Goal: Navigation & Orientation: Locate item on page

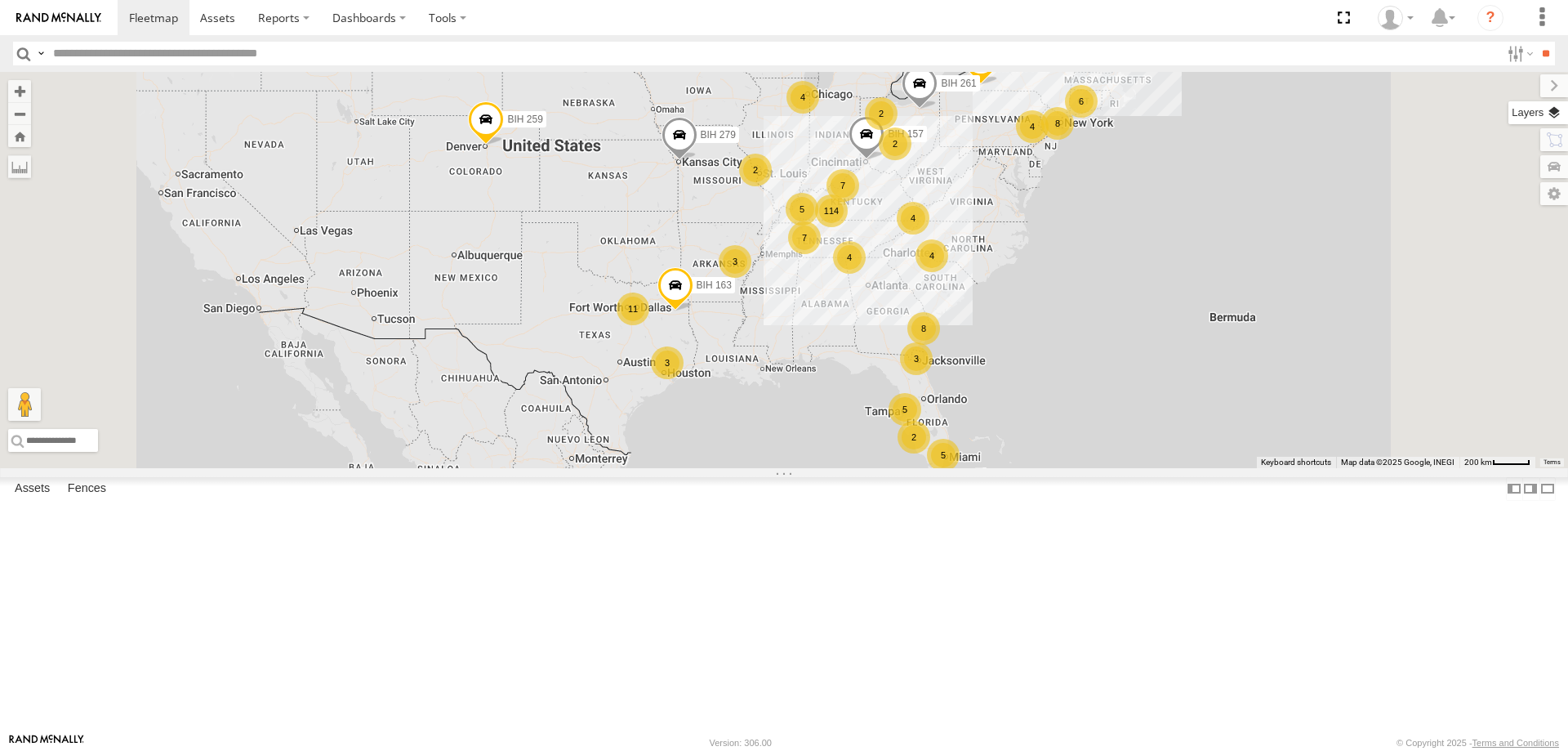
click at [1560, 104] on label at bounding box center [1537, 112] width 59 height 23
click at [0, 0] on span "Basemaps" at bounding box center [0, 0] width 0 height 0
click at [0, 0] on span "Satellite + Roadmap" at bounding box center [0, 0] width 0 height 0
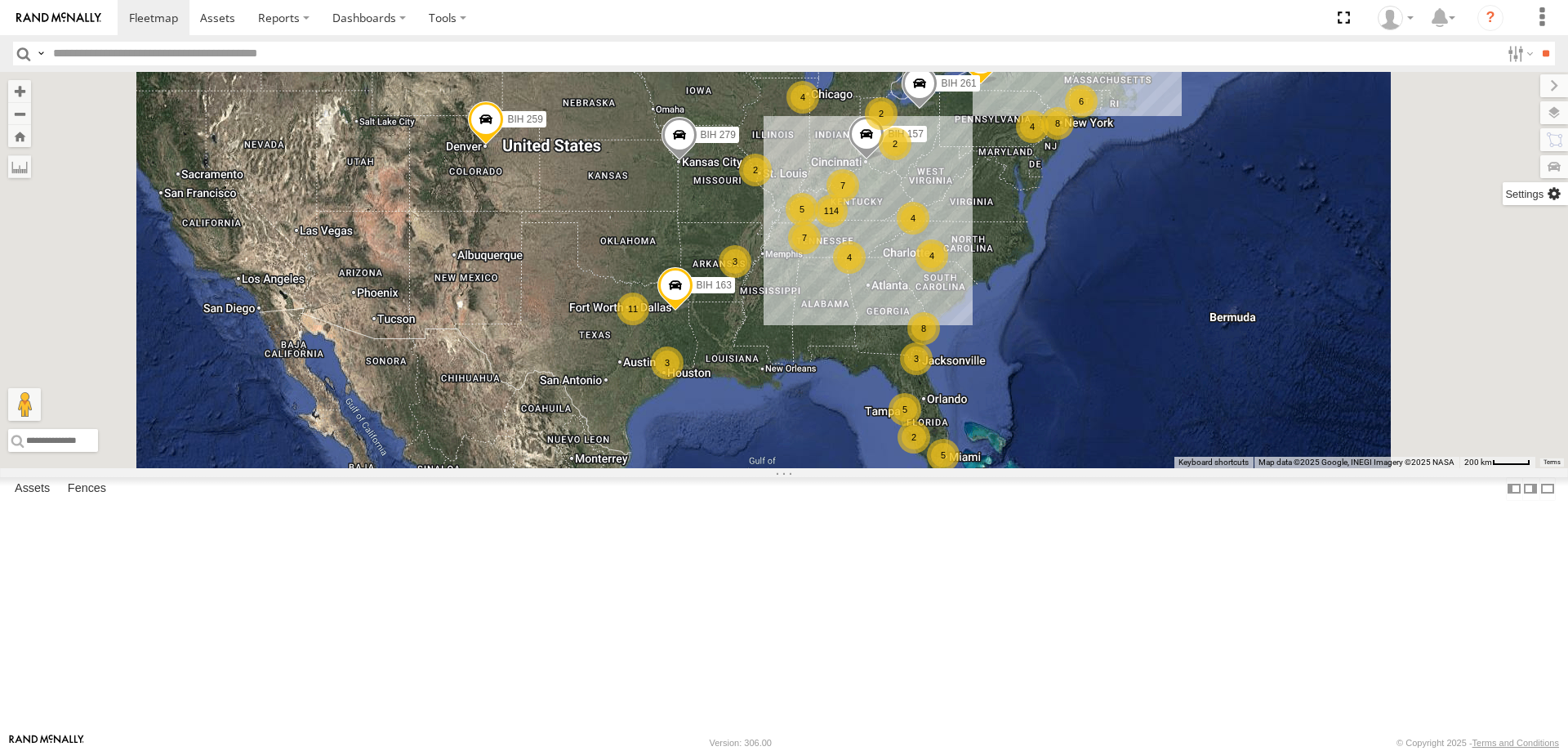
click at [1503, 188] on label at bounding box center [1535, 193] width 65 height 23
click at [0, 0] on span "Show Mouse Coordinates" at bounding box center [0, 0] width 0 height 0
click at [1513, 89] on label at bounding box center [1540, 85] width 55 height 23
click at [908, 30] on section at bounding box center [841, 18] width 1446 height 35
click at [849, 167] on div "114 4 5 6 8 4 4 11 BIH 163 BIH 279 3 7 2 BIH 157 7 8 3 4 BIH 270 2 BIH 259 BIH …" at bounding box center [784, 270] width 1568 height 396
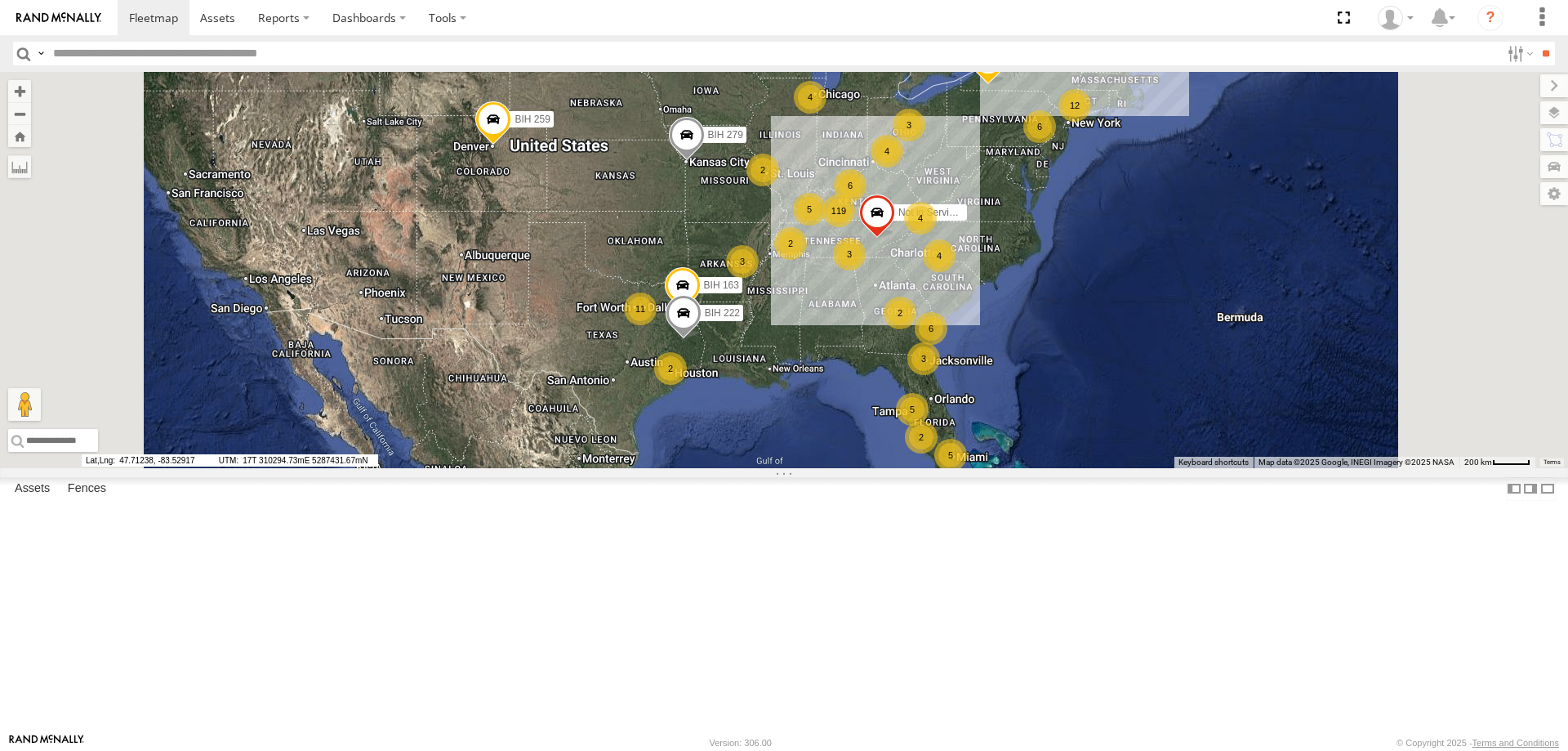
click at [925, 23] on section at bounding box center [841, 18] width 1446 height 35
